Goal: Task Accomplishment & Management: Use online tool/utility

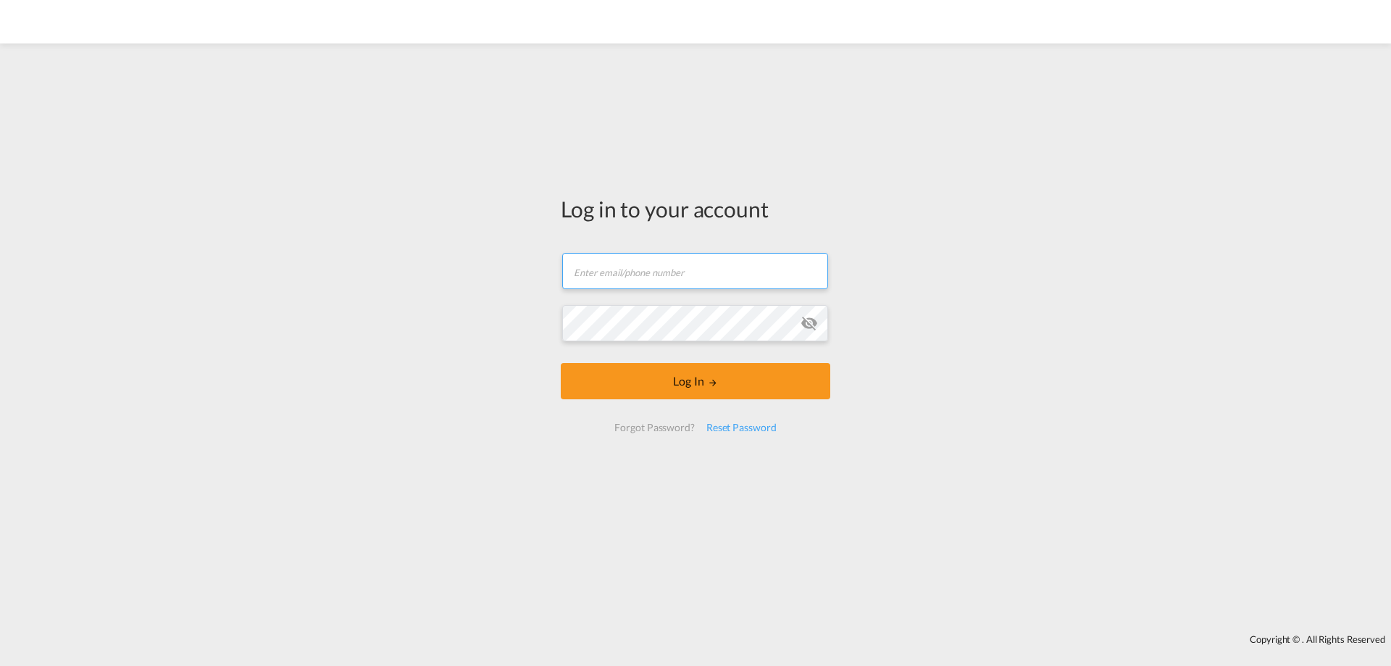
click at [679, 279] on input "text" at bounding box center [695, 271] width 266 height 36
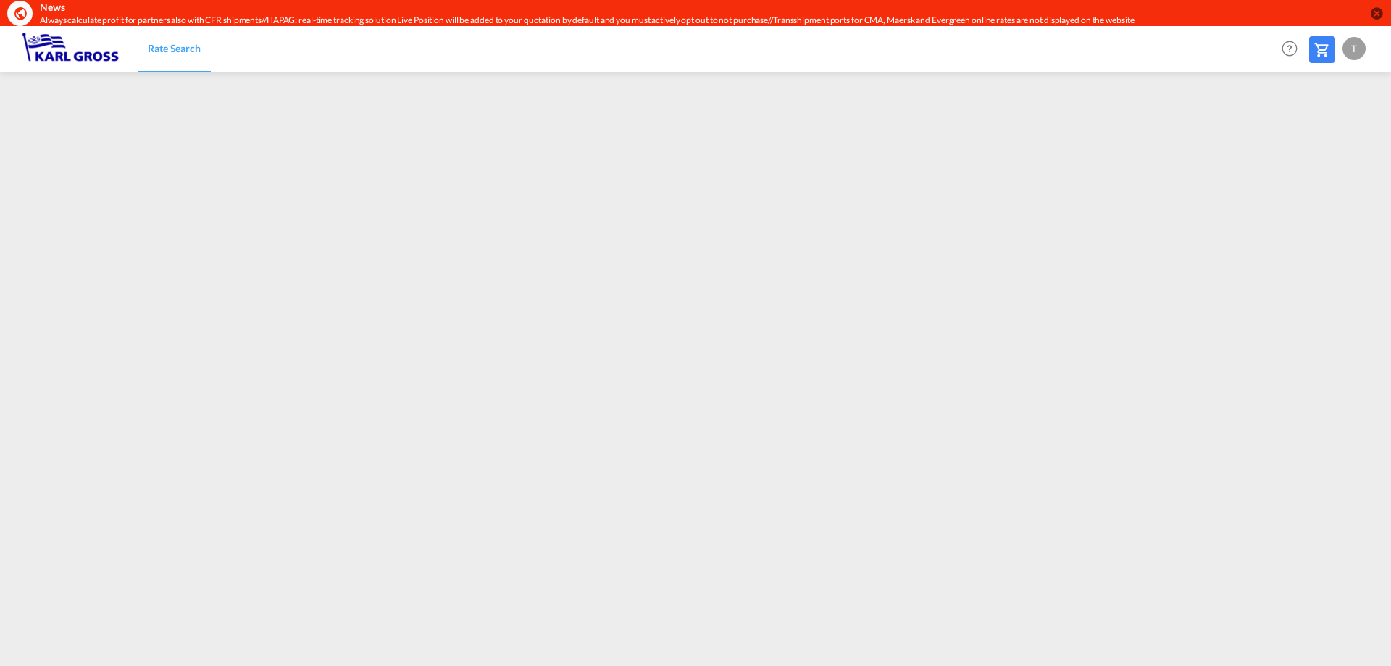
click at [1372, 9] on md-icon "icon-close-circle" at bounding box center [1376, 13] width 14 height 14
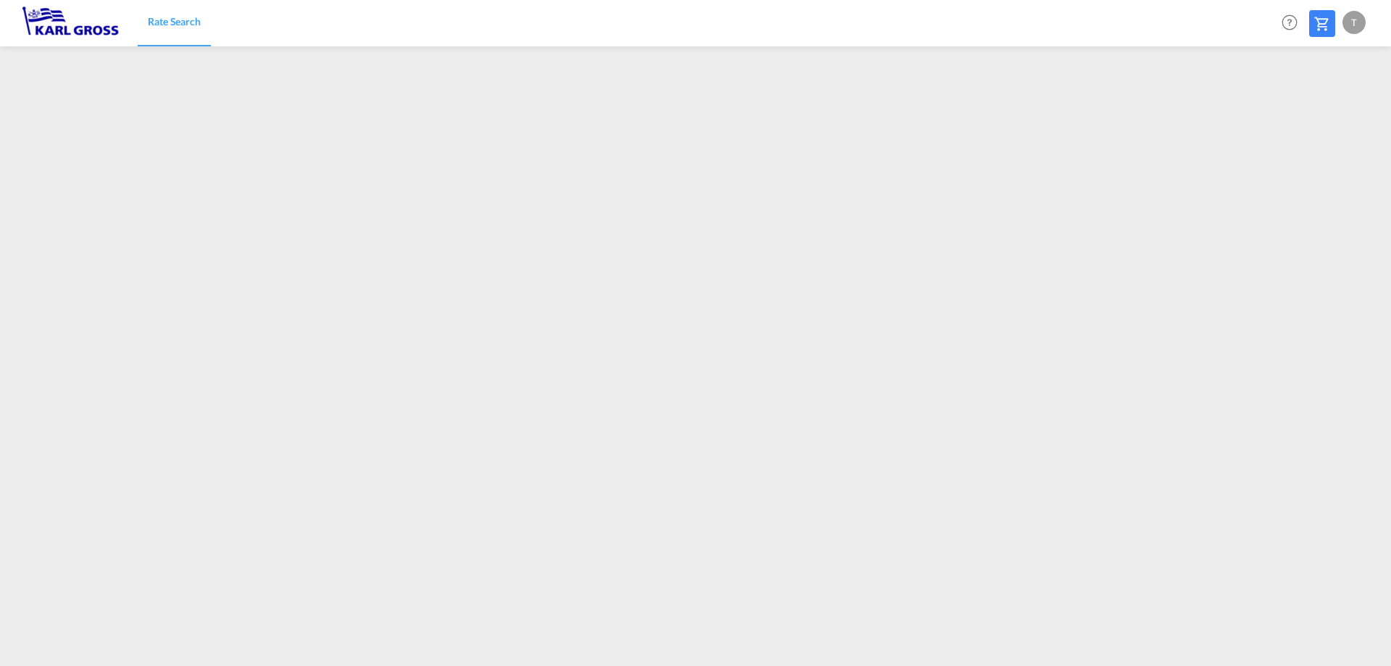
click at [1355, 22] on div "T" at bounding box center [1353, 22] width 23 height 23
click at [1150, 22] on md-backdrop at bounding box center [695, 333] width 1391 height 666
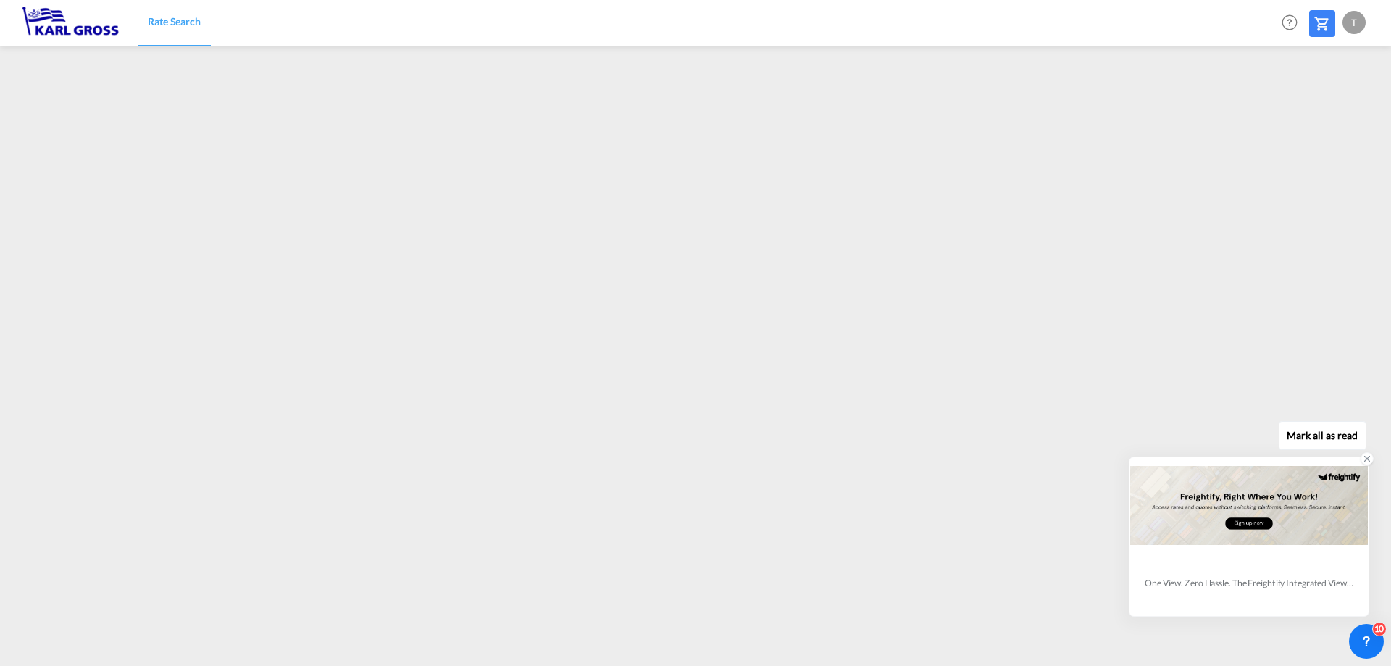
click at [1370, 458] on icon at bounding box center [1367, 458] width 10 height 10
